Goal: Task Accomplishment & Management: Use online tool/utility

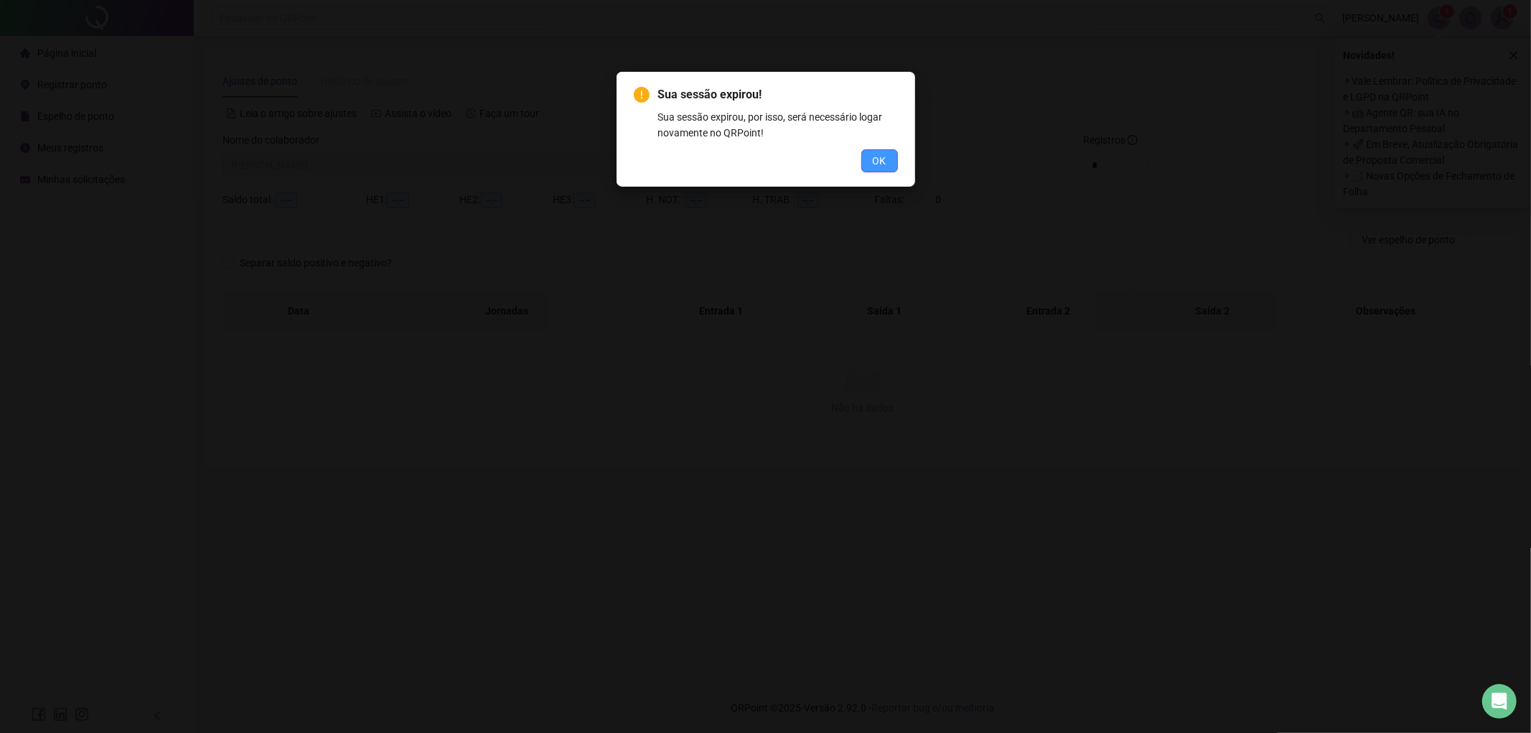
click at [866, 159] on button "OK" at bounding box center [879, 160] width 37 height 23
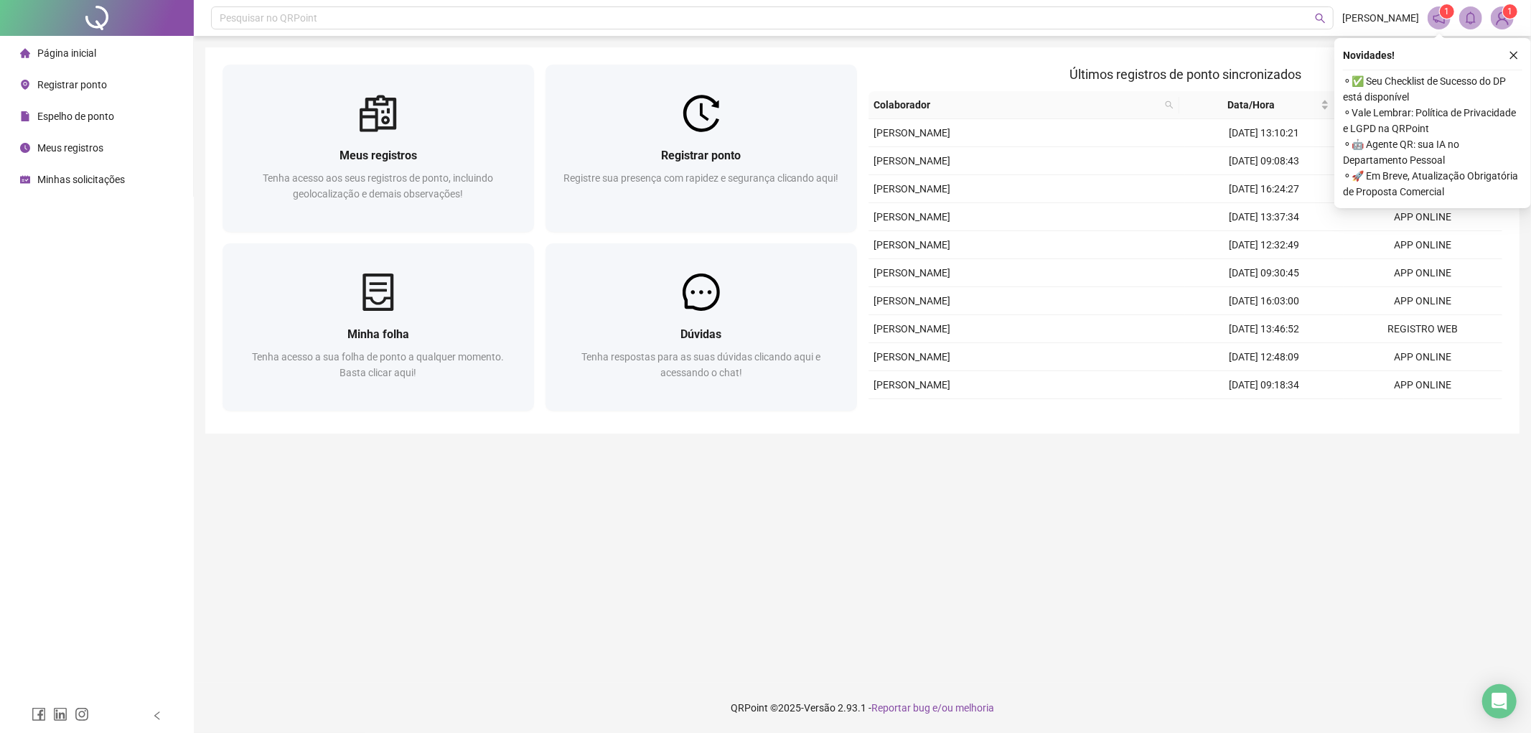
click at [67, 84] on span "Registrar ponto" at bounding box center [72, 84] width 70 height 11
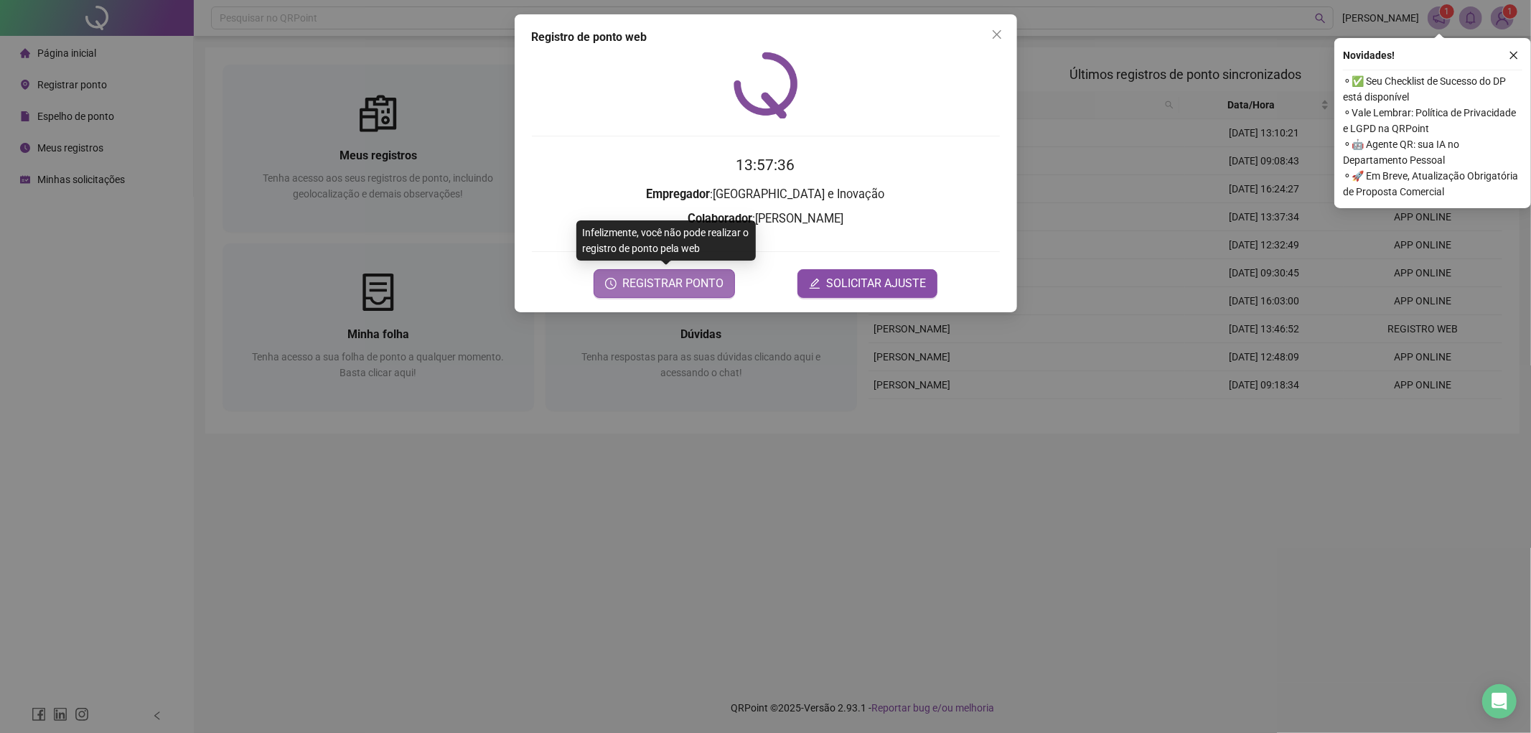
click at [664, 285] on span "REGISTRAR PONTO" at bounding box center [672, 283] width 101 height 17
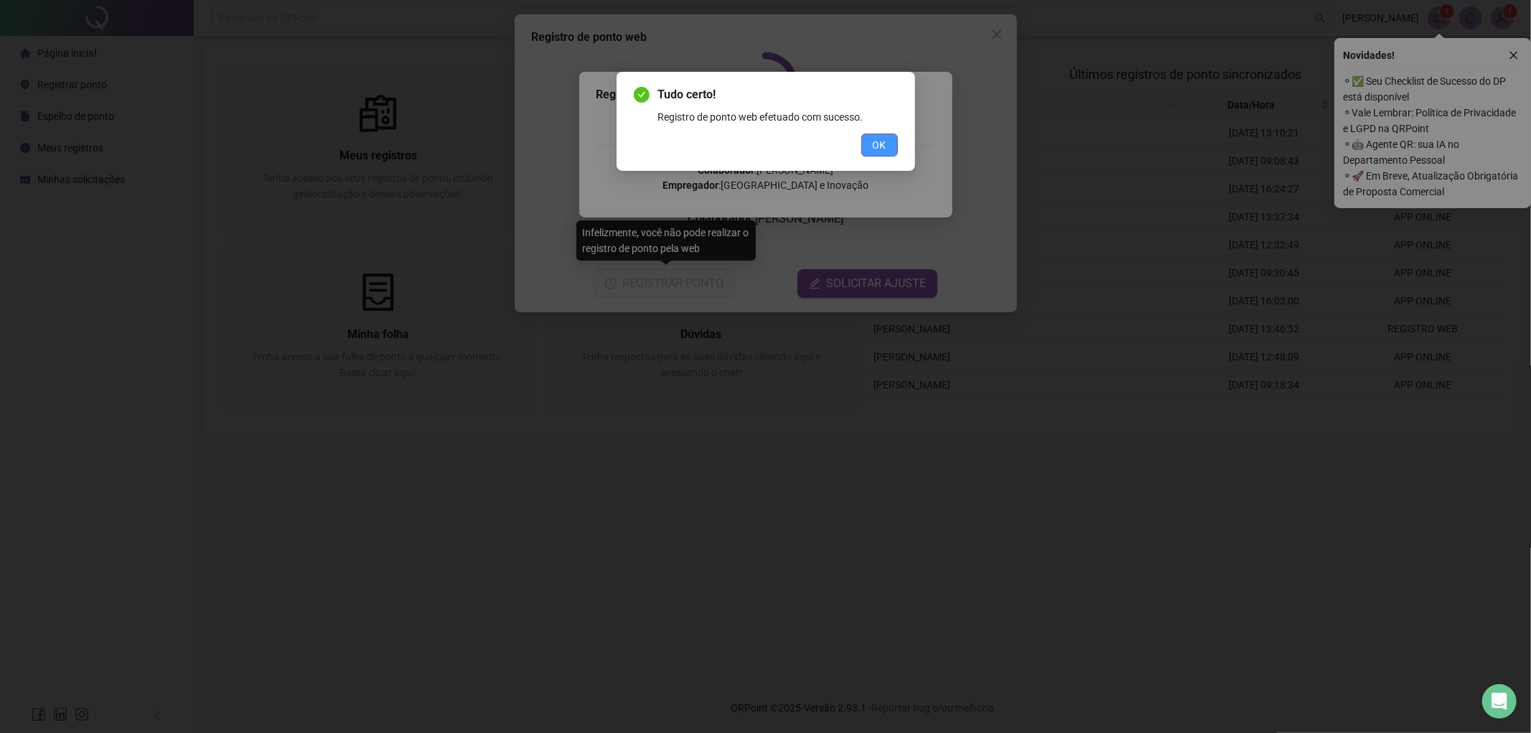
click at [871, 153] on button "OK" at bounding box center [879, 145] width 37 height 23
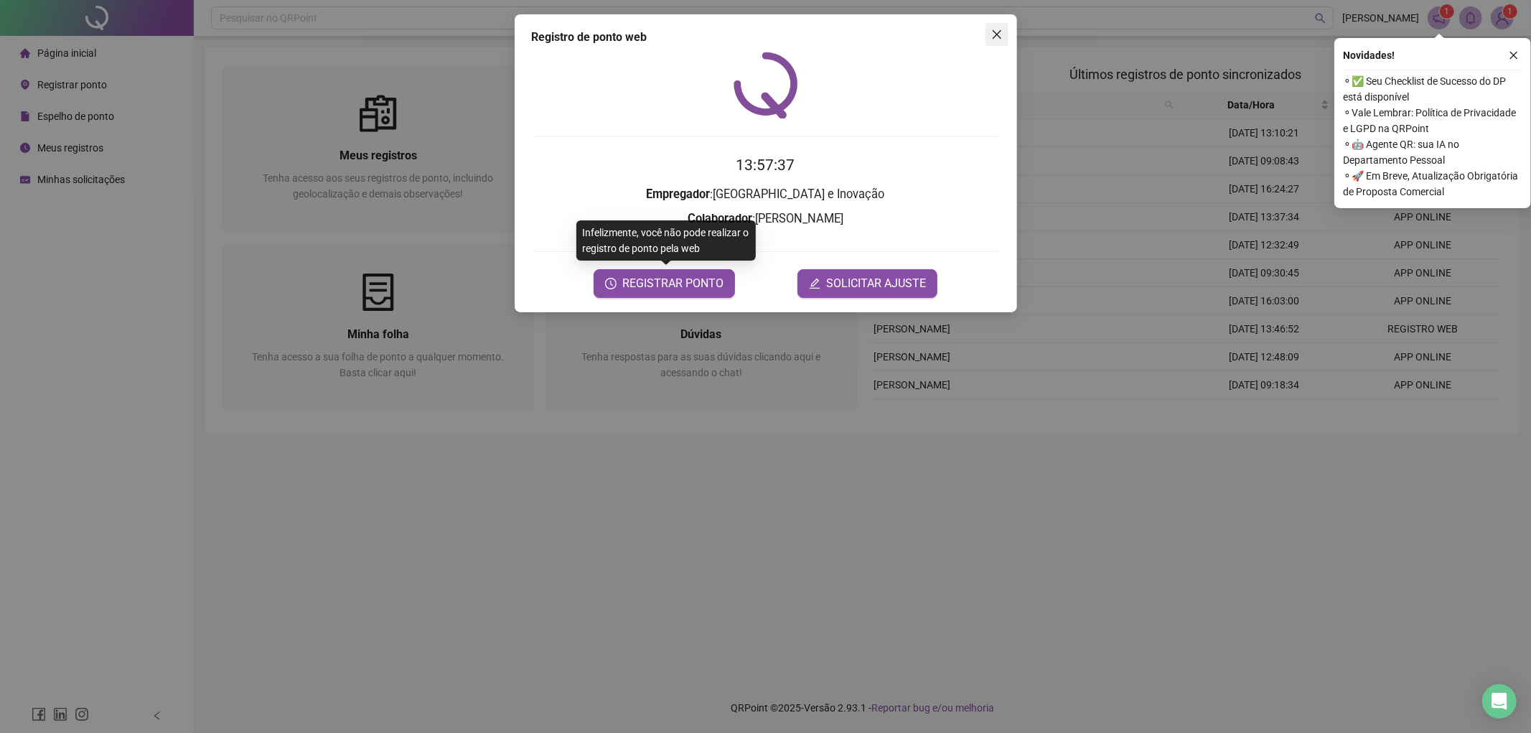
click at [988, 27] on button "Close" at bounding box center [997, 34] width 23 height 23
